Goal: Use online tool/utility: Utilize a website feature to perform a specific function

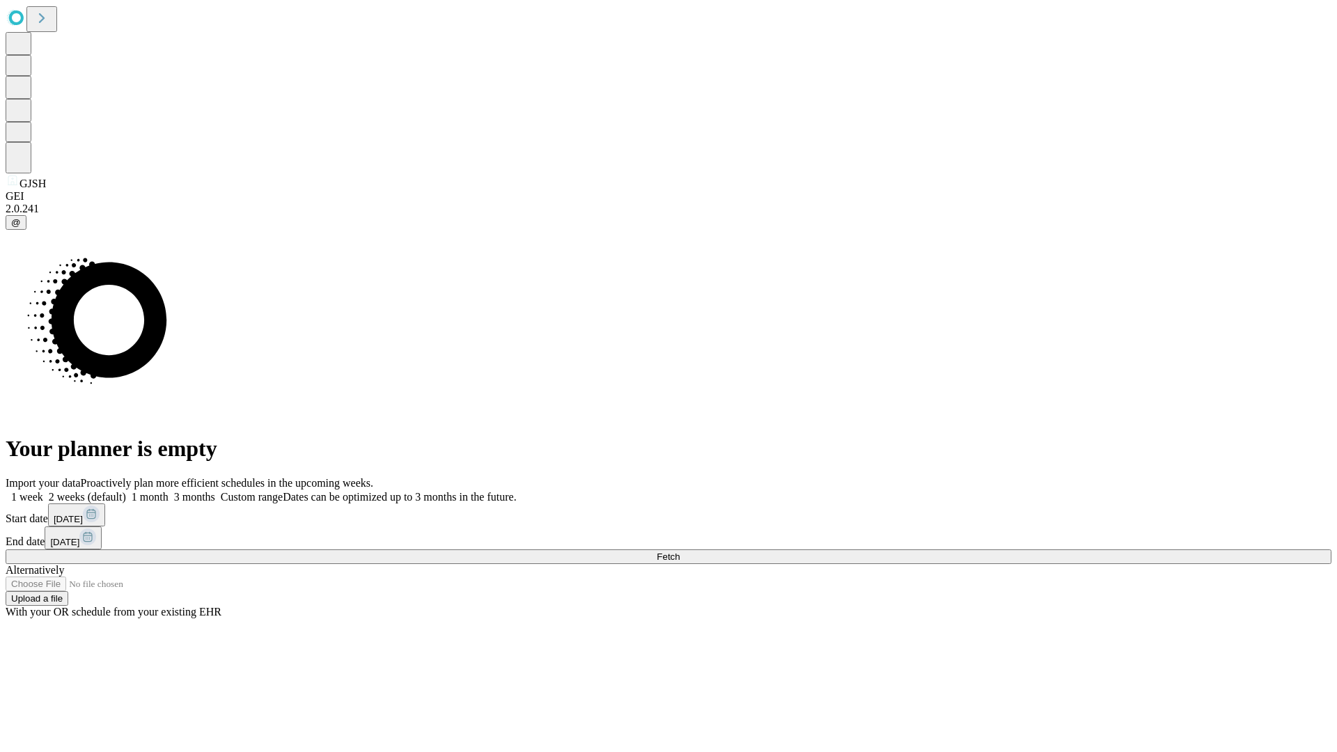
click at [43, 491] on label "1 week" at bounding box center [25, 497] width 38 height 12
click at [679, 551] on span "Fetch" at bounding box center [668, 556] width 23 height 10
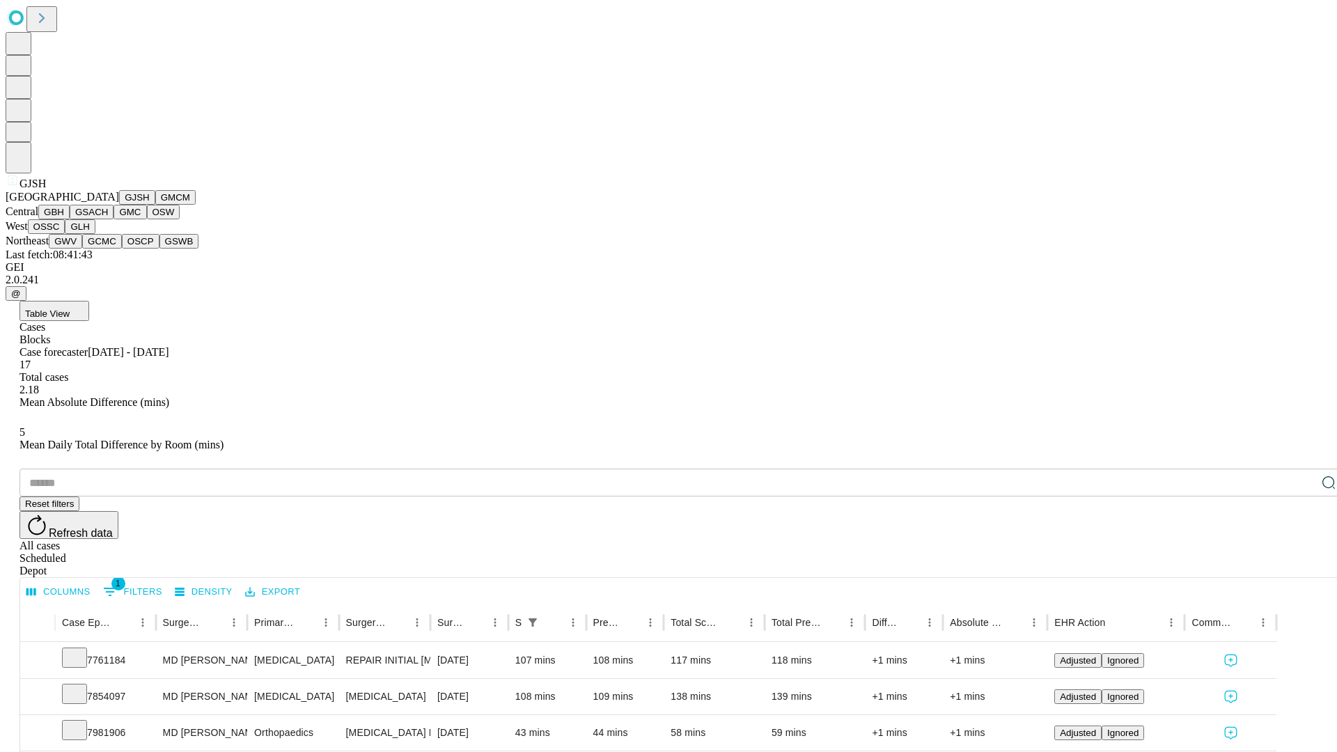
click at [155, 205] on button "GMCM" at bounding box center [175, 197] width 40 height 15
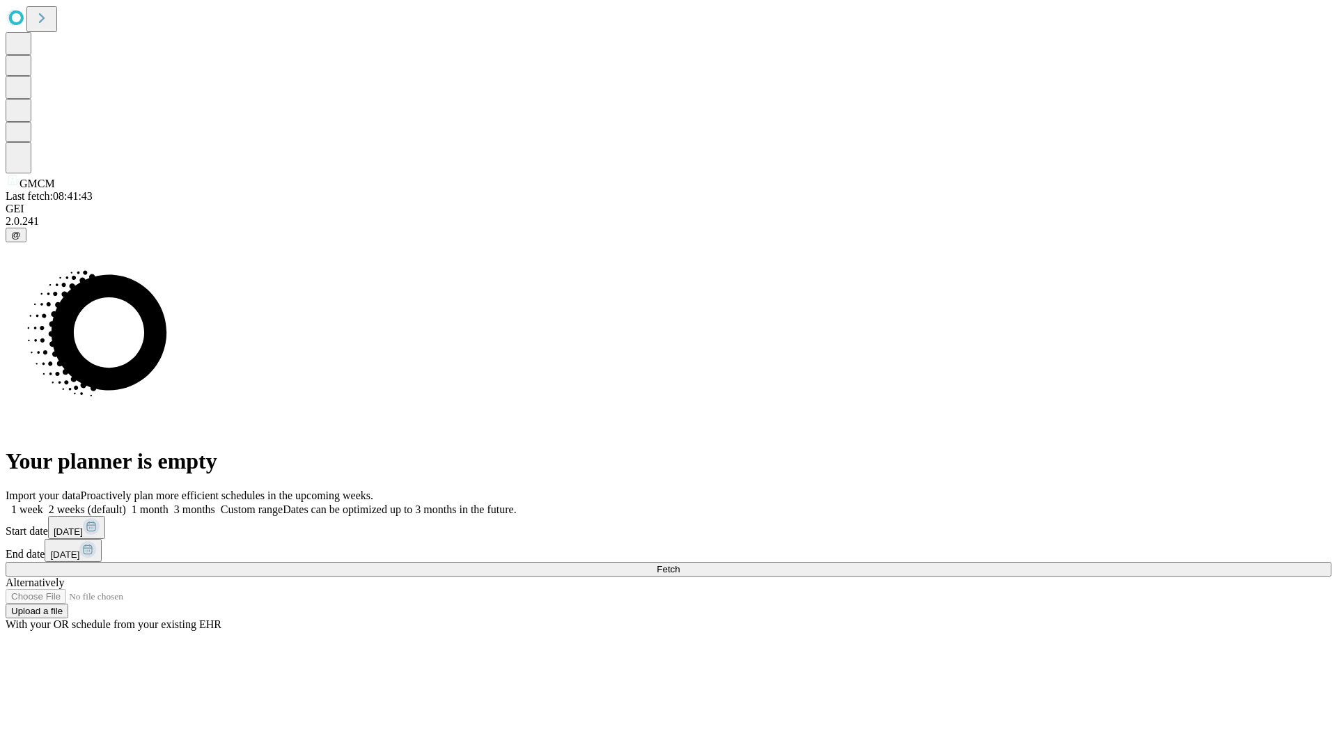
click at [43, 503] on label "1 week" at bounding box center [25, 509] width 38 height 12
click at [679, 564] on span "Fetch" at bounding box center [668, 569] width 23 height 10
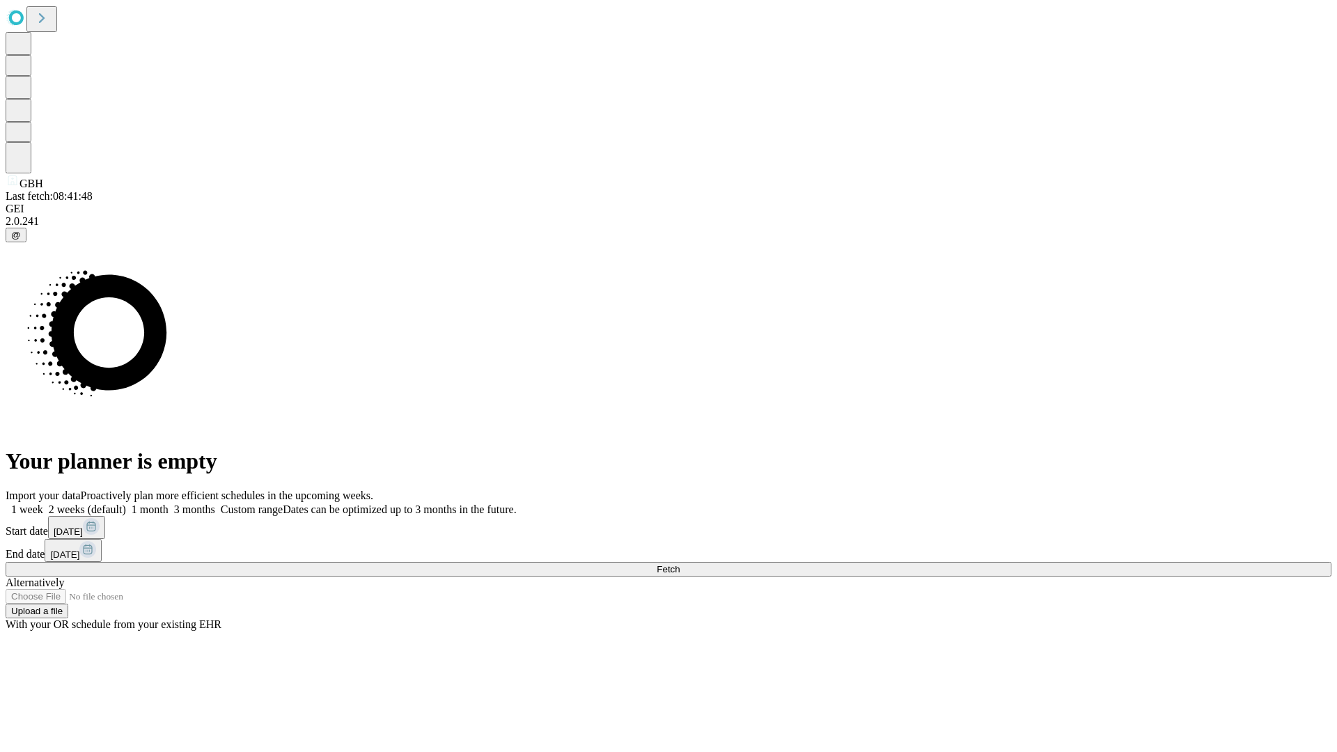
click at [43, 503] on label "1 week" at bounding box center [25, 509] width 38 height 12
click at [679, 564] on span "Fetch" at bounding box center [668, 569] width 23 height 10
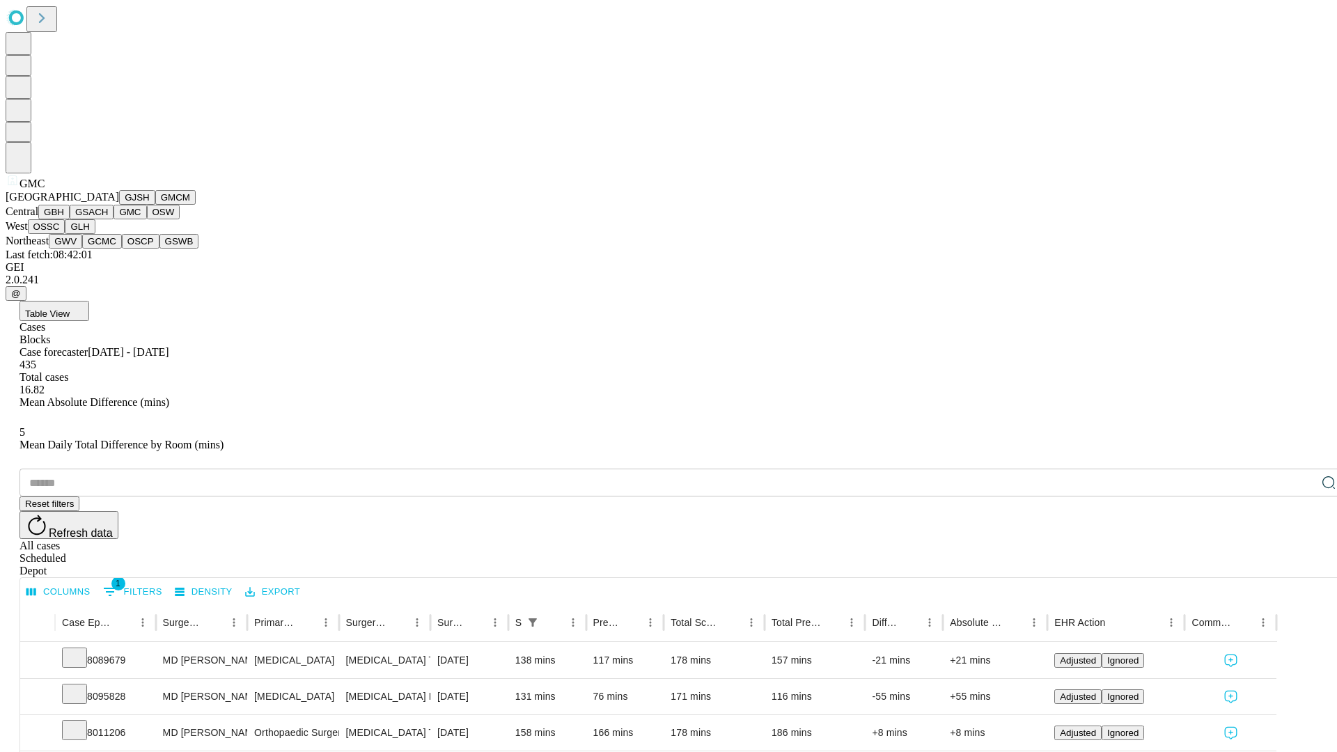
click at [147, 219] on button "OSW" at bounding box center [163, 212] width 33 height 15
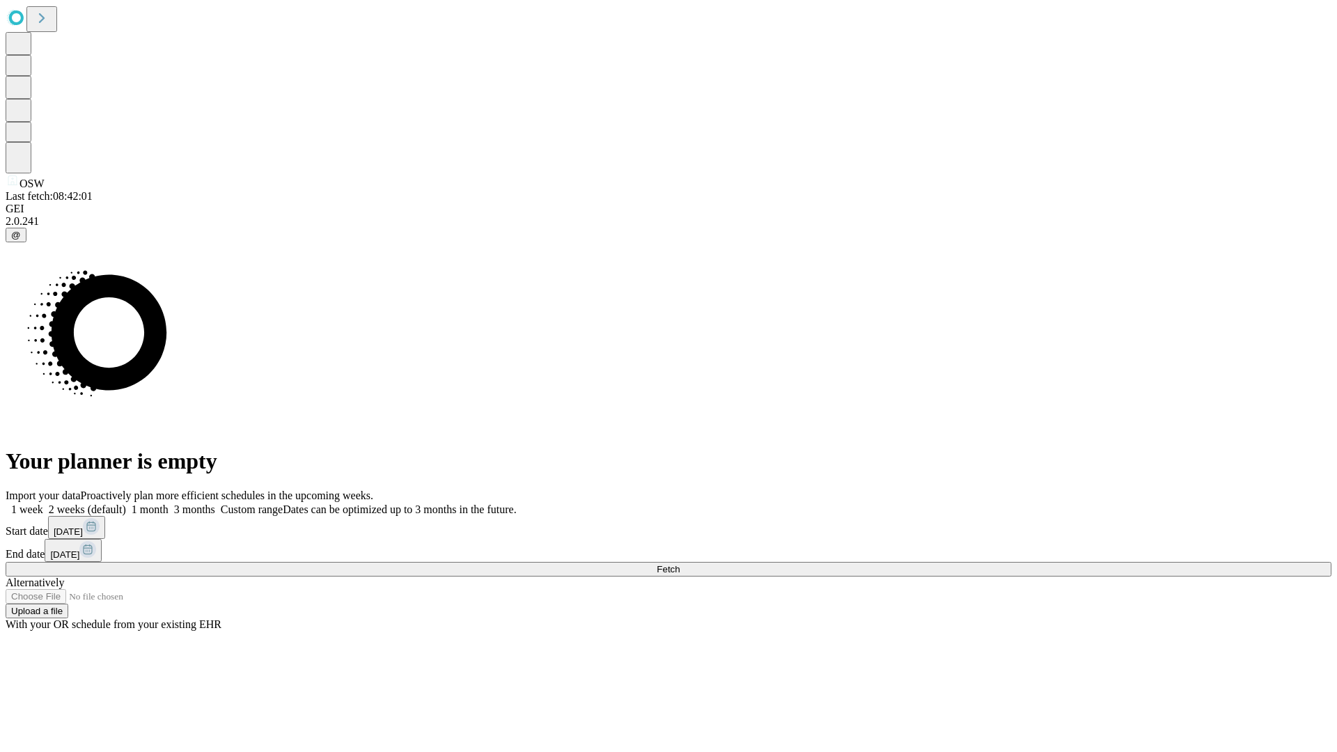
click at [43, 503] on label "1 week" at bounding box center [25, 509] width 38 height 12
click at [679, 564] on span "Fetch" at bounding box center [668, 569] width 23 height 10
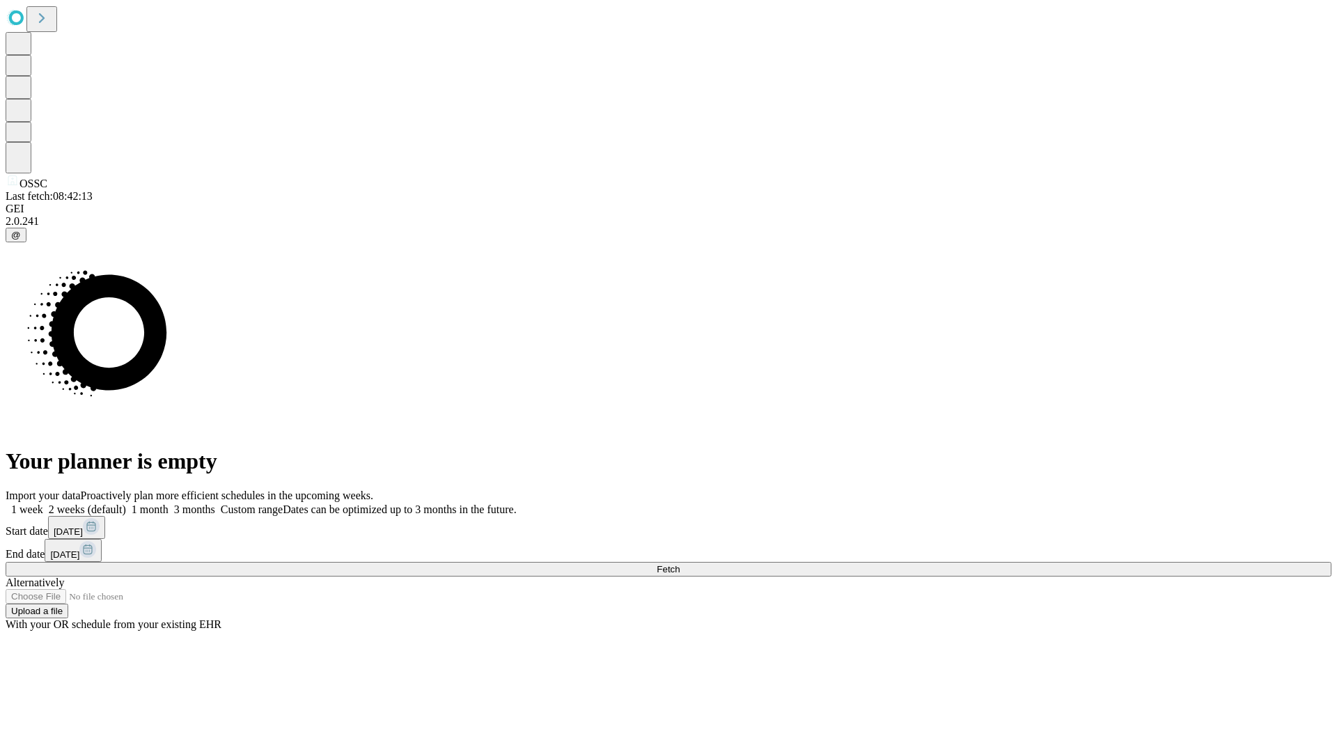
click at [679, 564] on span "Fetch" at bounding box center [668, 569] width 23 height 10
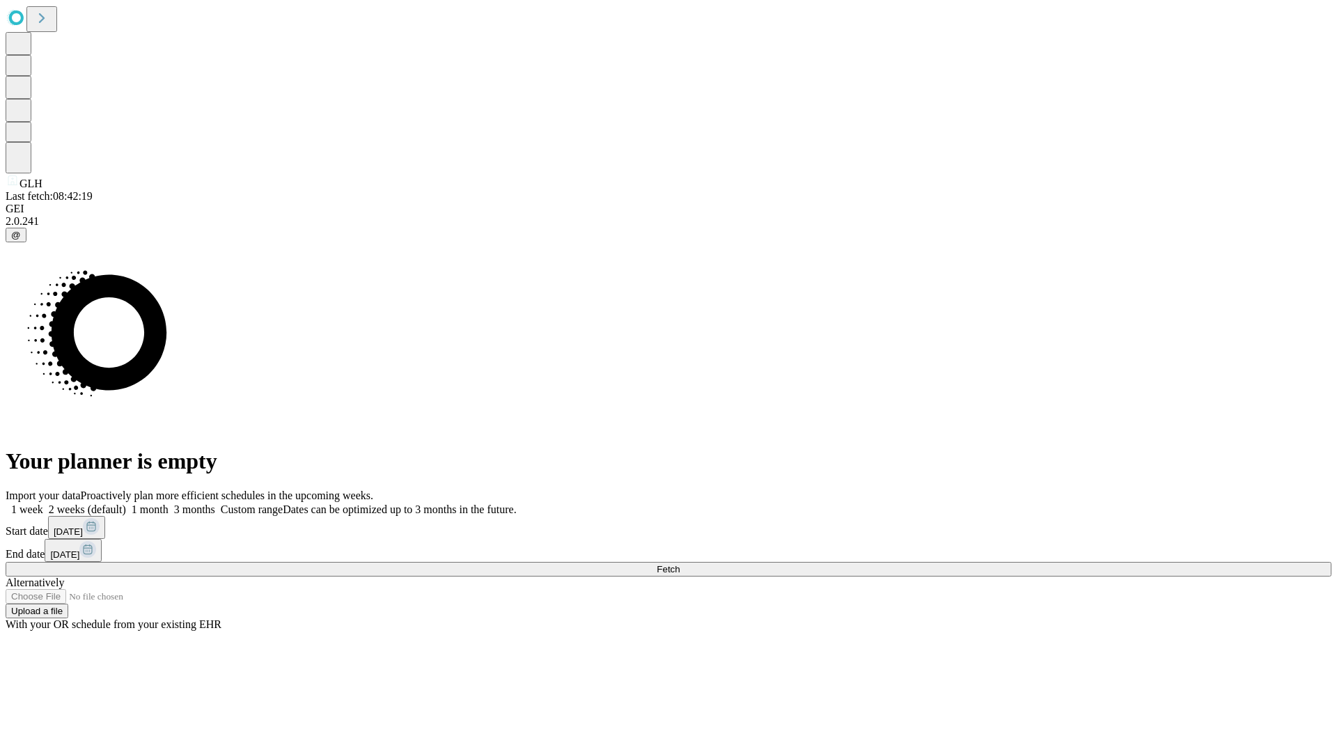
click at [679, 564] on span "Fetch" at bounding box center [668, 569] width 23 height 10
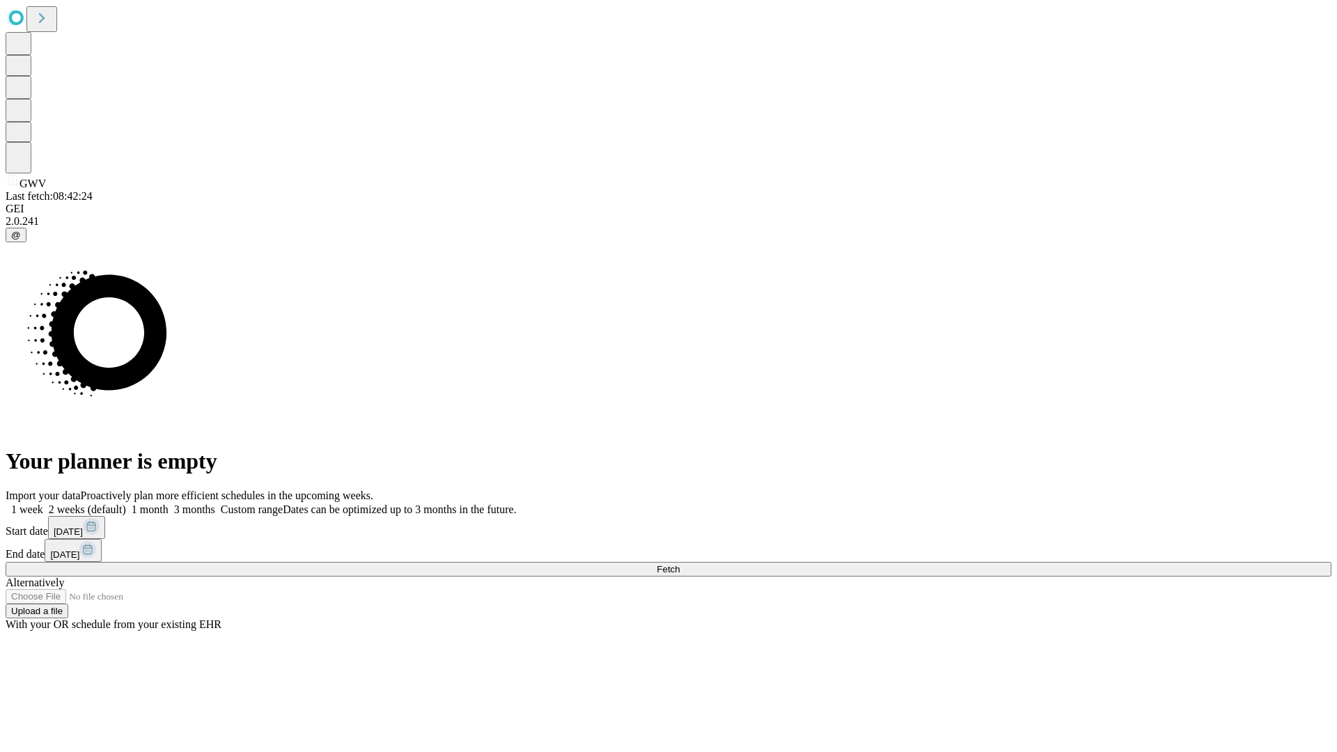
click at [43, 503] on label "1 week" at bounding box center [25, 509] width 38 height 12
click at [679, 564] on span "Fetch" at bounding box center [668, 569] width 23 height 10
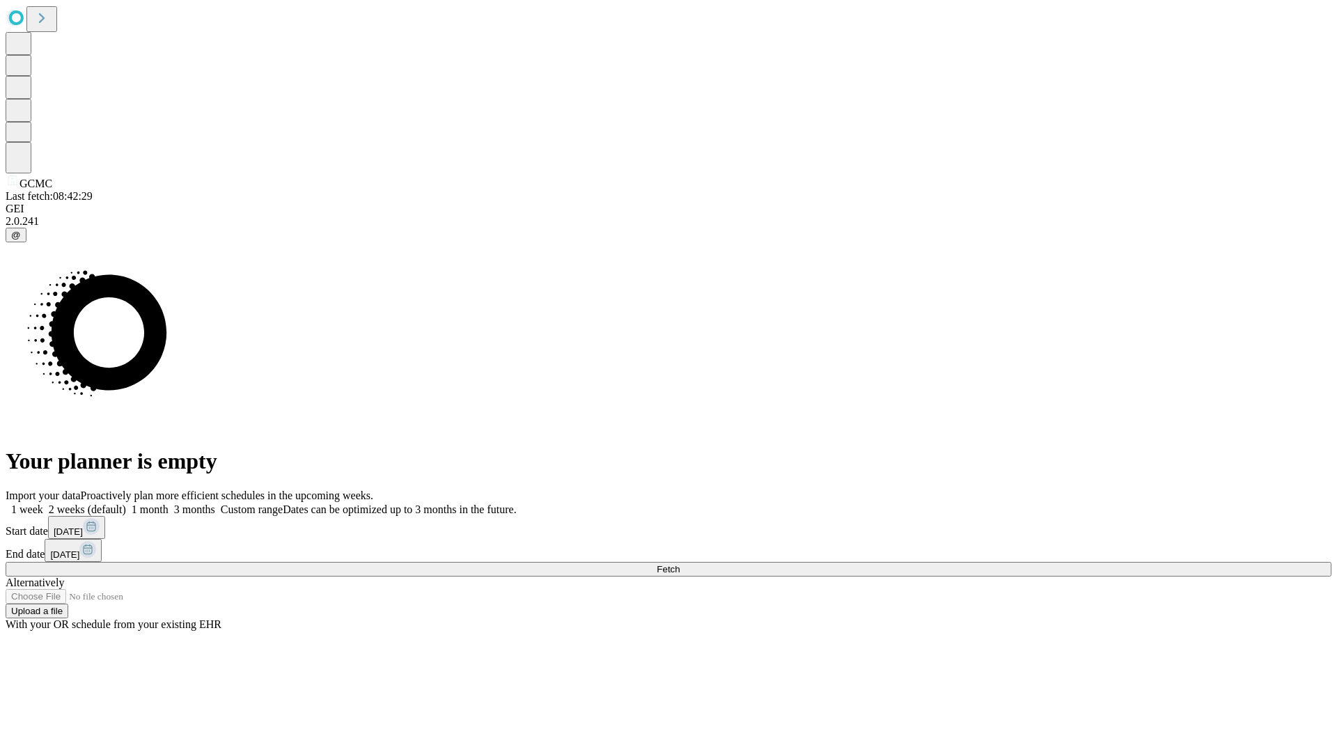
click at [43, 503] on label "1 week" at bounding box center [25, 509] width 38 height 12
click at [679, 564] on span "Fetch" at bounding box center [668, 569] width 23 height 10
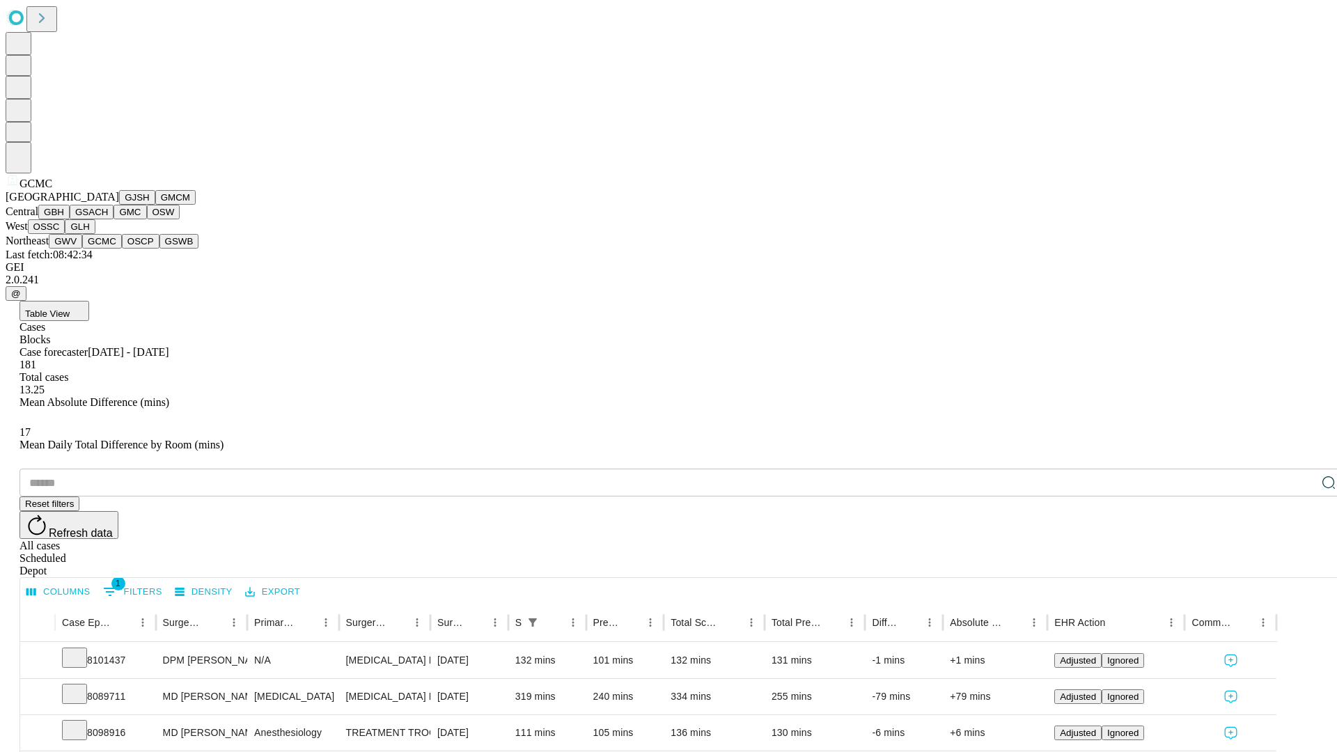
click at [122, 249] on button "OSCP" at bounding box center [141, 241] width 38 height 15
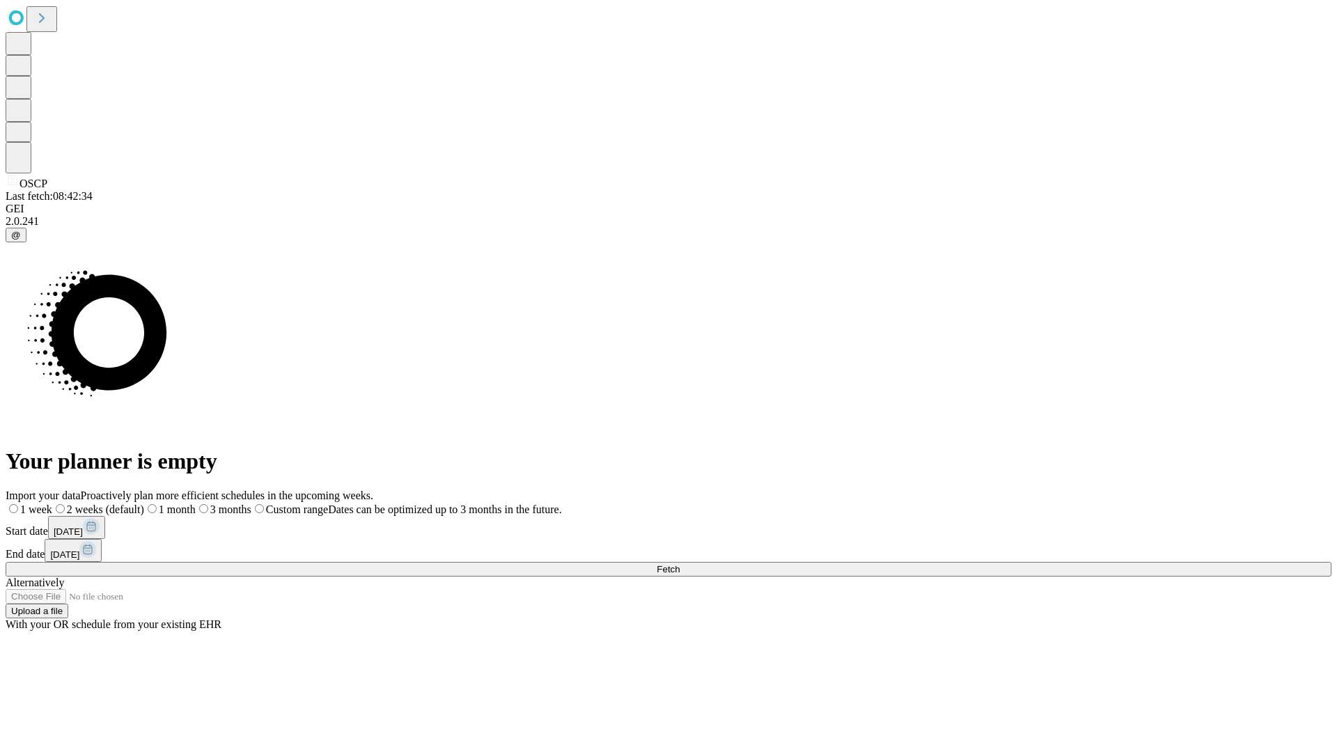
click at [52, 503] on label "1 week" at bounding box center [29, 509] width 47 height 12
click at [679, 564] on span "Fetch" at bounding box center [668, 569] width 23 height 10
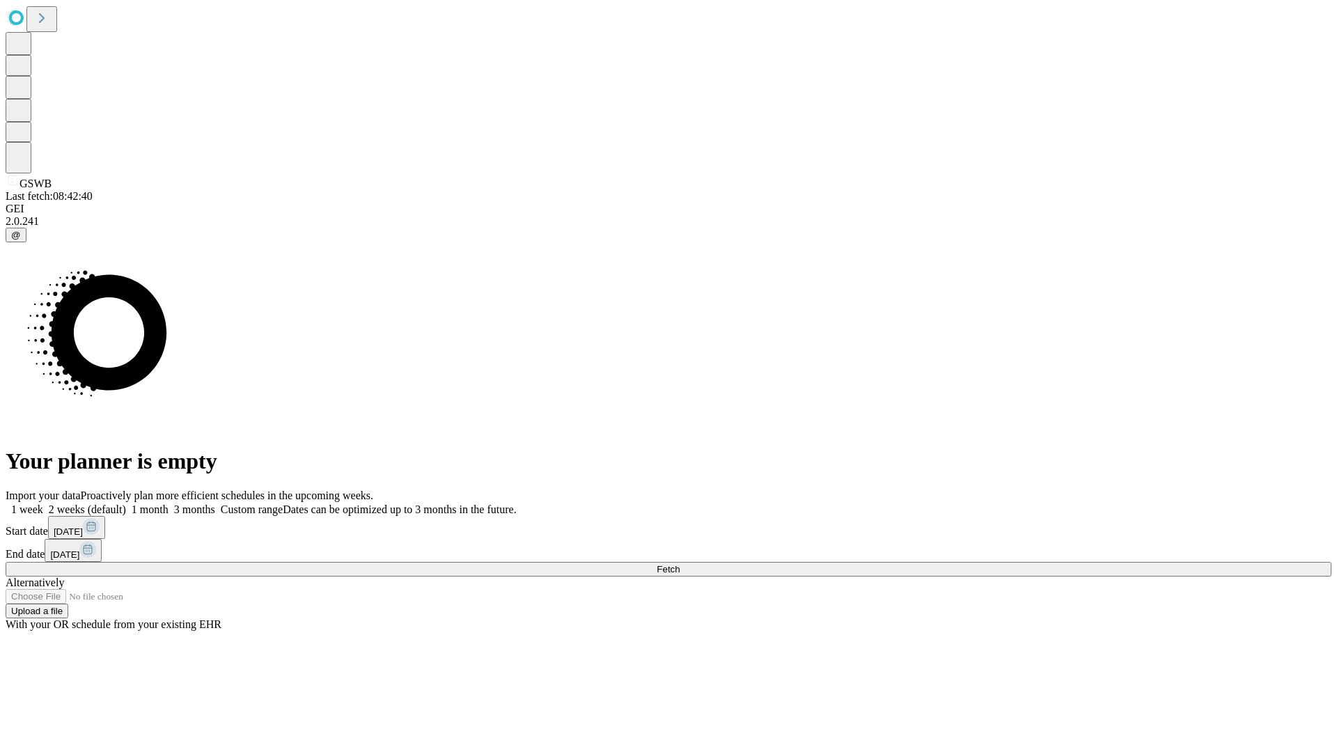
click at [43, 503] on label "1 week" at bounding box center [25, 509] width 38 height 12
click at [679, 564] on span "Fetch" at bounding box center [668, 569] width 23 height 10
